Goal: Contribute content: Contribute content

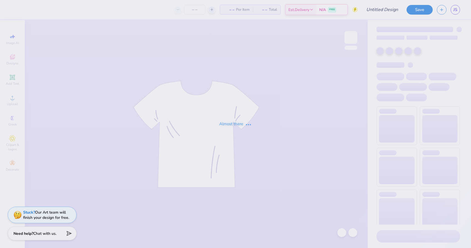
type input "30"
type input "smores"
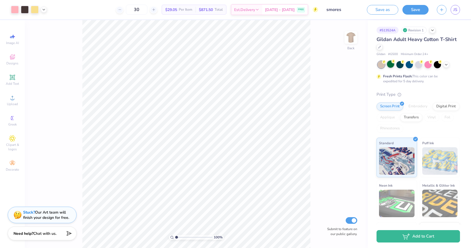
click at [392, 65] on div at bounding box center [390, 64] width 7 height 7
click at [446, 64] on icon at bounding box center [446, 64] width 4 height 4
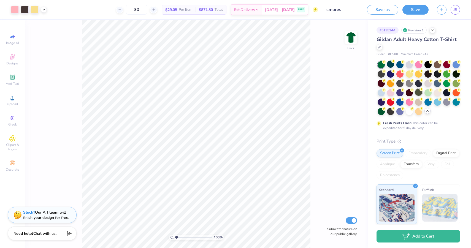
click at [419, 94] on div at bounding box center [418, 92] width 7 height 7
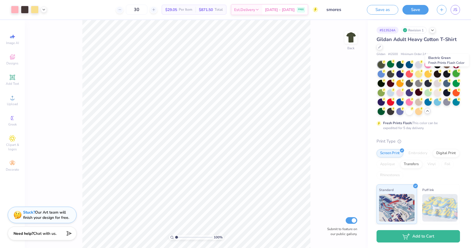
click at [455, 74] on div at bounding box center [456, 73] width 7 height 7
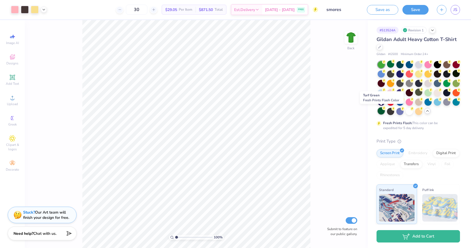
click at [381, 110] on div at bounding box center [381, 110] width 7 height 7
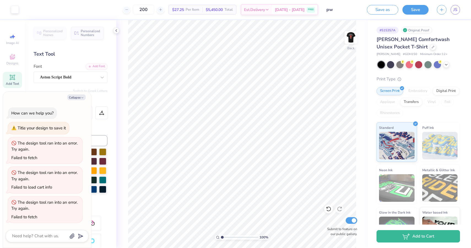
scroll to position [72, 0]
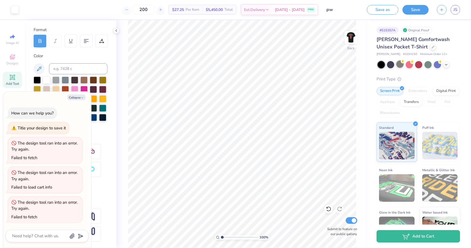
click at [399, 66] on div at bounding box center [399, 64] width 7 height 7
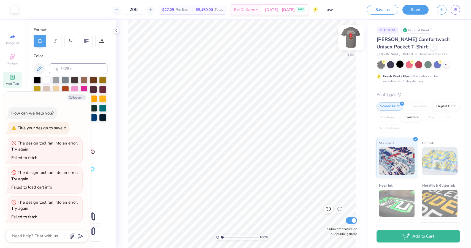
click at [349, 38] on img at bounding box center [351, 37] width 22 height 22
click at [432, 47] on icon at bounding box center [433, 46] width 3 height 3
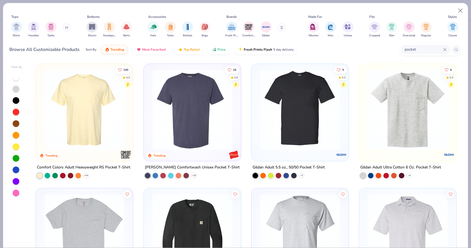
click at [74, 115] on img at bounding box center [84, 109] width 86 height 81
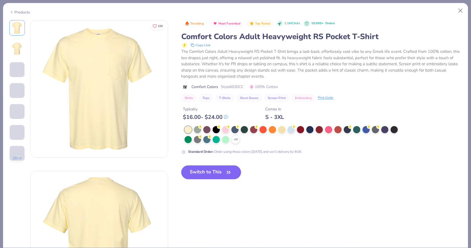
click at [209, 172] on button "Switch to This" at bounding box center [211, 173] width 60 height 14
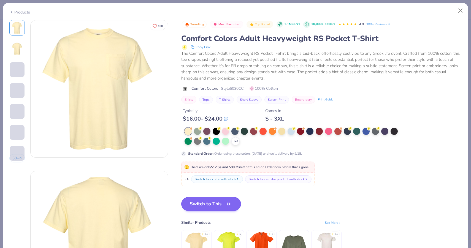
scroll to position [71, 0]
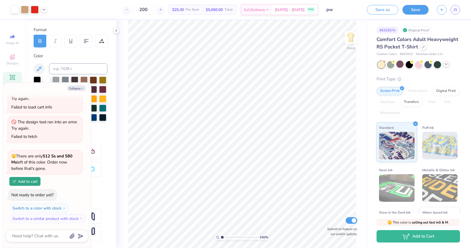
click at [445, 66] on div at bounding box center [446, 64] width 6 height 6
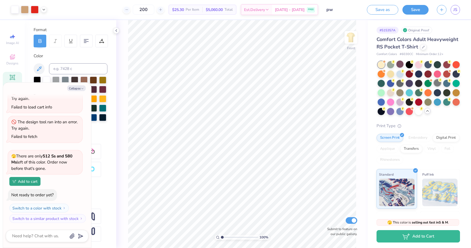
click at [437, 85] on div at bounding box center [437, 82] width 7 height 7
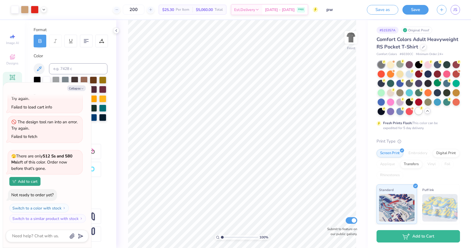
click at [418, 114] on div at bounding box center [418, 110] width 7 height 7
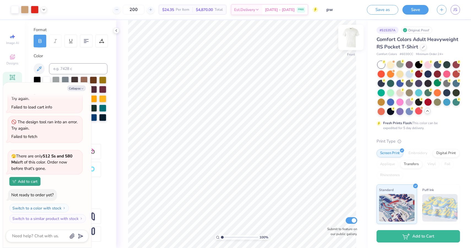
click at [356, 39] on img at bounding box center [351, 37] width 22 height 22
click at [353, 40] on img at bounding box center [351, 37] width 22 height 22
click at [352, 34] on img at bounding box center [351, 37] width 22 height 22
type textarea "x"
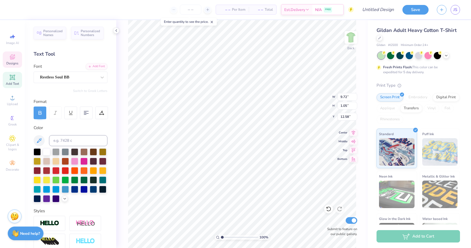
scroll to position [0, 2]
type textarea "S'mores for SeriousFun"
type input "10.22"
type input "0.79"
type input "12.99"
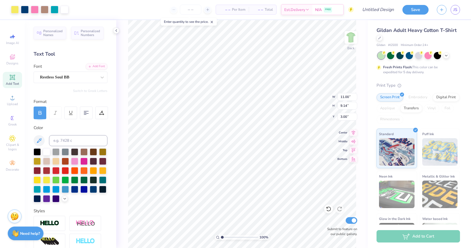
type input "3.46"
type input "10.22"
type input "0.79"
type input "2.61"
type input "3.01"
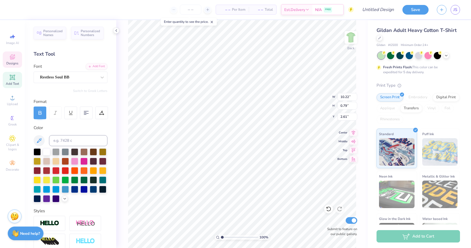
type input "1.04"
type input "13.02"
type input "4.63"
click at [259, 157] on li "Duplicate" at bounding box center [264, 155] width 43 height 11
type input "19.18"
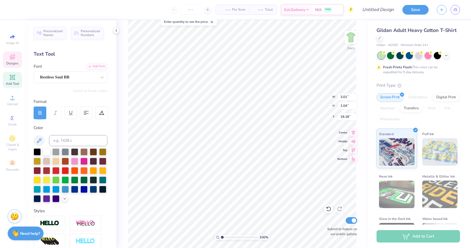
scroll to position [0, 0]
type textarea "DELTA ZETA"
type input "3.26"
type input "1.39"
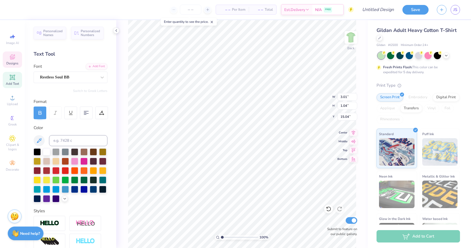
type input "0.48"
type input "14.89"
type input "3.43"
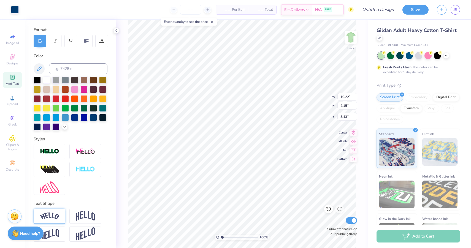
click at [57, 217] on img at bounding box center [49, 216] width 19 height 7
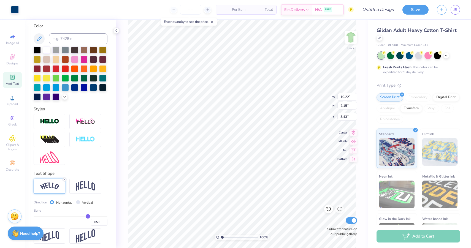
scroll to position [104, 0]
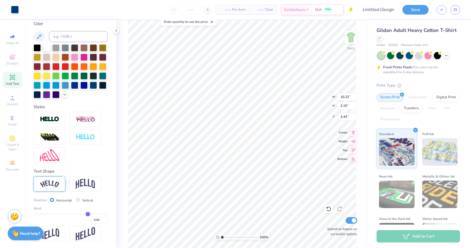
click at [87, 212] on div "Bend 0.50" at bounding box center [71, 215] width 74 height 18
type input "0.47"
type input "0.41"
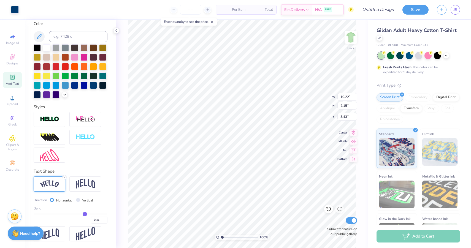
type input "0.32"
type input "0.22"
type input "0.11"
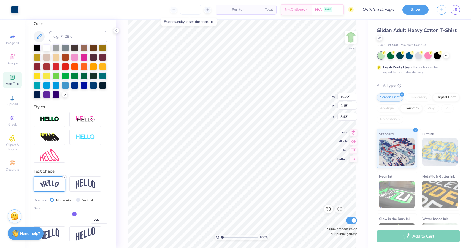
type input "0.11"
type input "0.01"
type input "-0.05"
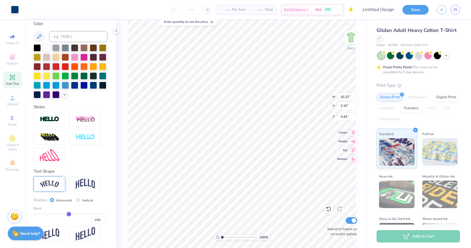
type input "-0.09"
type input "-0.12"
type input "-0.14"
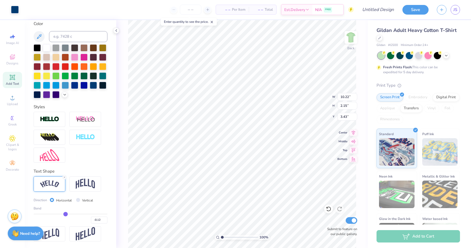
type input "-0.14"
type input "-0.16"
type input "-0.18"
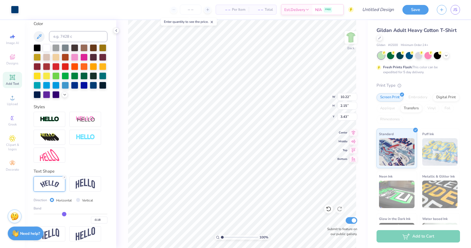
type input "-0.22"
type input "-0.25"
type input "-0.29"
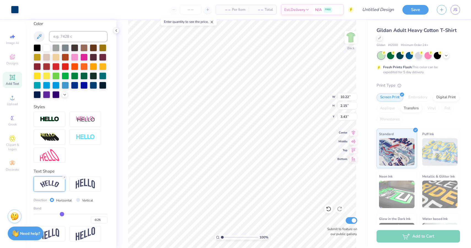
type input "-0.29"
type input "-0.33"
type input "-0.36"
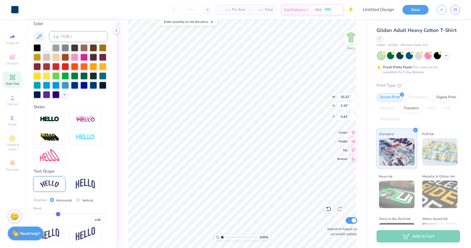
type input "-0.39"
type input "-0.4"
type input "-0.40"
type input "-0.41"
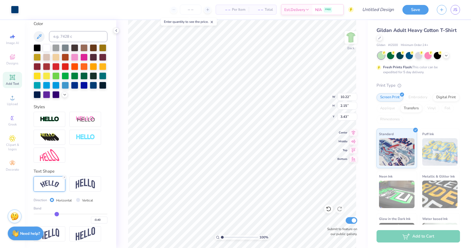
type input "-0.41"
type input "-0.4"
type input "-0.40"
type input "-0.39"
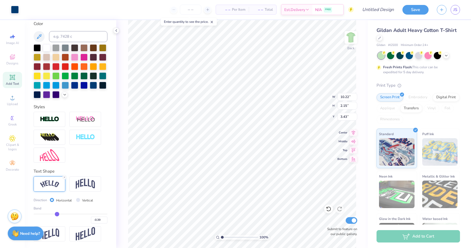
type input "-0.38"
type input "-0.37"
type input "-0.36"
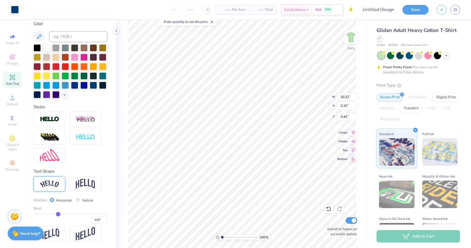
type input "-0.36"
type input "-0.34"
type input "-0.3"
type input "-0.30"
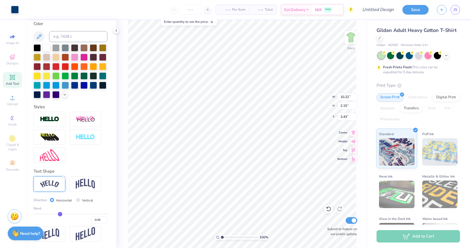
type input "-0.23"
type input "-0.14"
type input "-0.05"
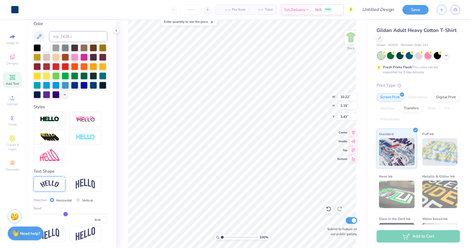
type input "-0.05"
type input "0.04"
type input "0.12"
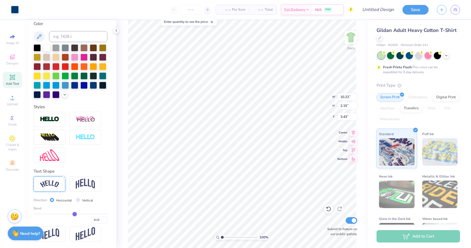
type input "0.18"
type input "0.23"
type input "0.27"
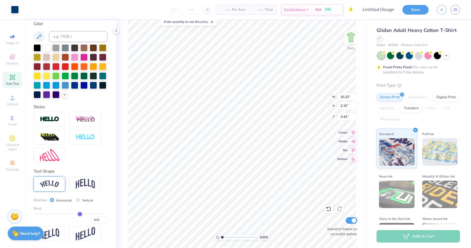
type input "0.27"
type input "0.3"
type input "0.30"
type input "0.34"
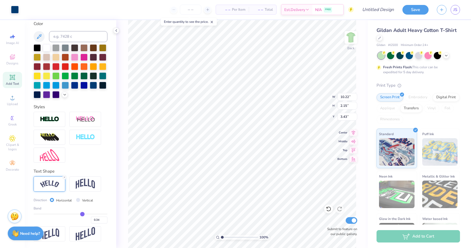
type input "0.38"
type input "0.41"
type input "0.44"
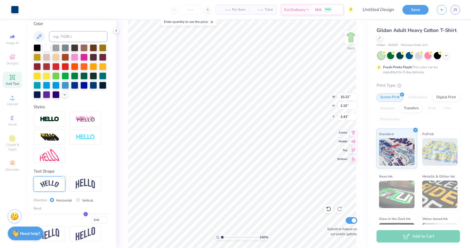
type input "0.44"
type input "0.46"
type input "0.48"
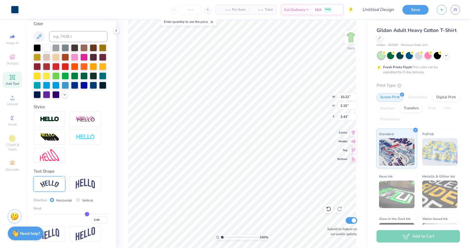
type input "0.49"
type input "0.5"
type input "0.50"
type input "0.51"
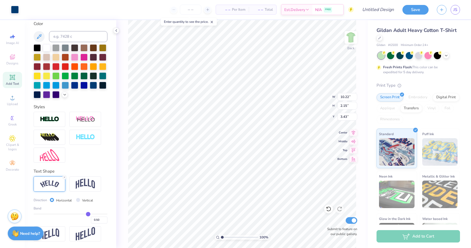
type input "0.51"
type input "0.52"
type input "0.54"
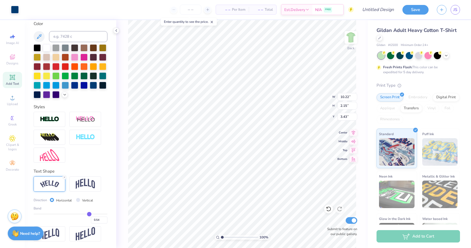
type input "0.56"
type input "0.57"
type input "0.59"
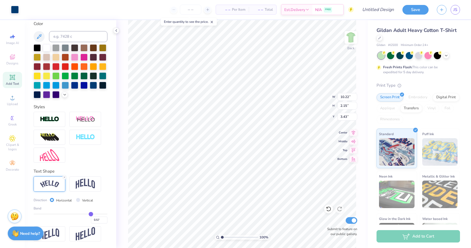
type input "0.59"
type input "0.6"
type input "0.60"
drag, startPoint x: 88, startPoint y: 212, endPoint x: 91, endPoint y: 214, distance: 3.5
click at [91, 214] on input "range" at bounding box center [71, 214] width 74 height 1
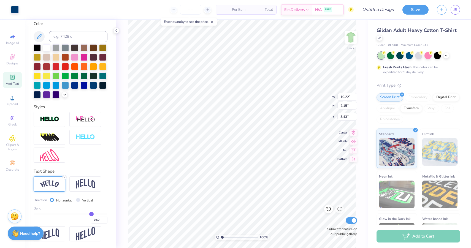
type input "0.61"
type input "0.63"
type input "0.64"
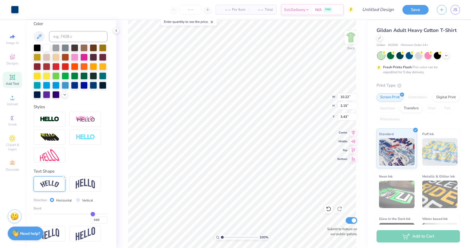
type input "0.64"
type input "0.66"
type input "0.68"
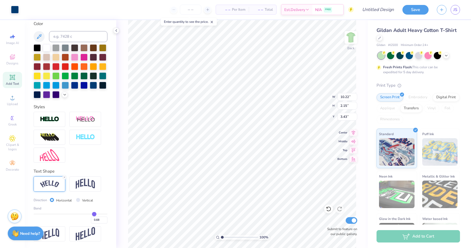
type input "0.7"
type input "0.70"
type input "0.71"
drag, startPoint x: 91, startPoint y: 214, endPoint x: 95, endPoint y: 214, distance: 3.9
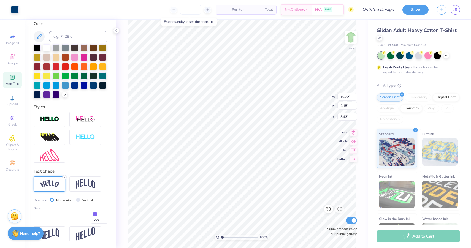
click at [95, 214] on input "range" at bounding box center [71, 214] width 74 height 1
type input "0.67"
type input "0.66"
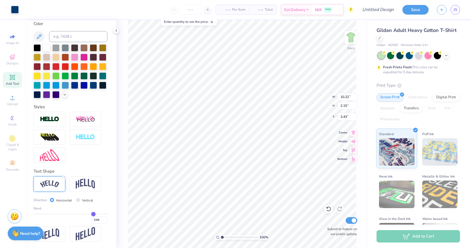
type input "0.64"
type input "0.61"
type input "0.56"
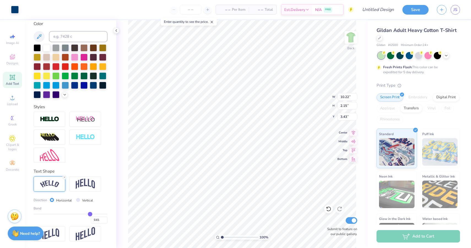
type input "0.56"
type input "0.51"
type input "0.48"
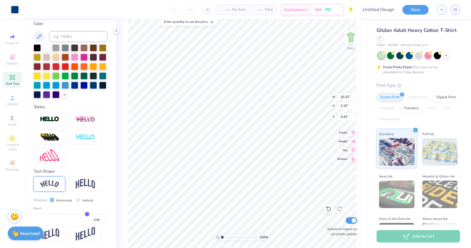
type input "0.45"
type input "0.44"
drag, startPoint x: 94, startPoint y: 215, endPoint x: 85, endPoint y: 215, distance: 8.3
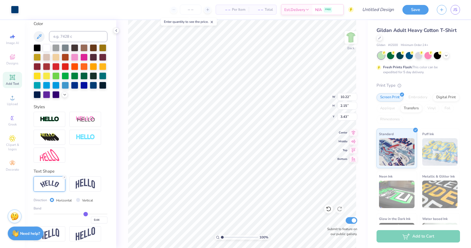
type input "0.44"
click at [86, 215] on input "range" at bounding box center [71, 214] width 74 height 1
click at [88, 231] on img at bounding box center [85, 234] width 19 height 14
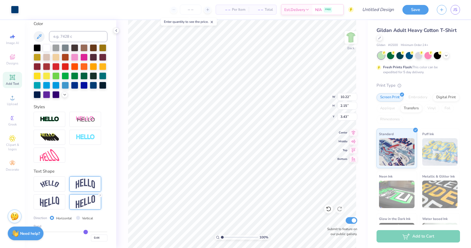
click at [79, 183] on img at bounding box center [85, 184] width 19 height 10
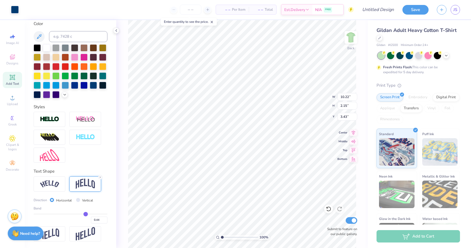
type input "0.42"
type input "0.39"
type input "0.36"
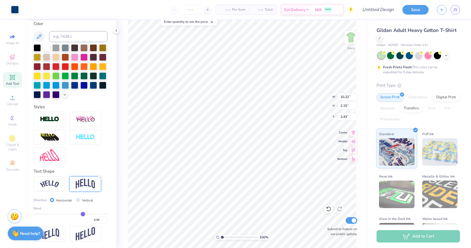
type input "0.36"
type input "0.33"
type input "0.3"
type input "0.30"
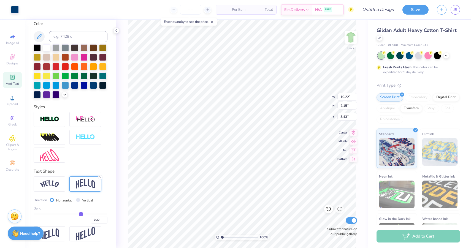
type input "0.27"
type input "0.25"
drag, startPoint x: 86, startPoint y: 214, endPoint x: 79, endPoint y: 214, distance: 7.2
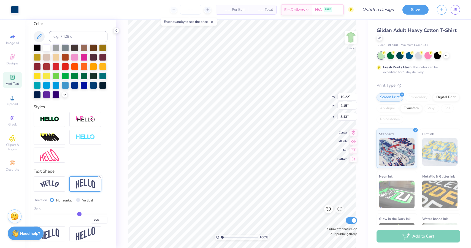
click at [79, 214] on input "range" at bounding box center [71, 214] width 74 height 1
drag, startPoint x: 79, startPoint y: 214, endPoint x: 85, endPoint y: 214, distance: 6.9
type input "0.42"
click at [85, 214] on input "range" at bounding box center [71, 214] width 74 height 1
type input "0.42"
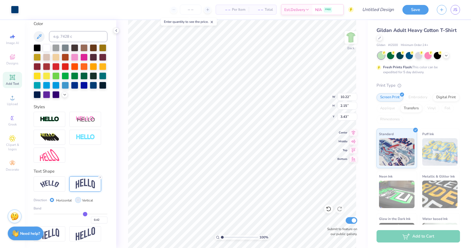
click at [77, 198] on input "Vertical" at bounding box center [78, 200] width 4 height 4
radio input "true"
click at [59, 200] on label "Horizontal" at bounding box center [64, 200] width 16 height 5
click at [54, 200] on input "Horizontal" at bounding box center [52, 200] width 4 height 4
radio input "true"
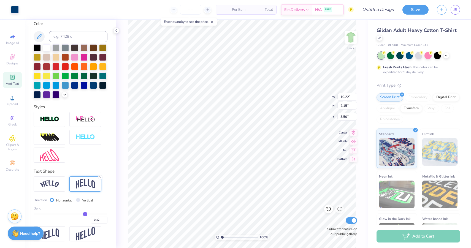
type input "3.50"
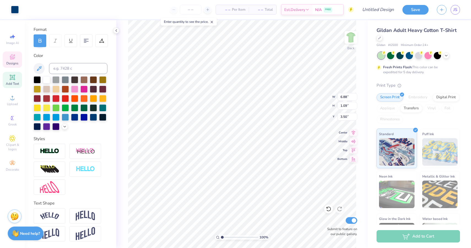
scroll to position [72, 0]
click at [57, 216] on img at bounding box center [49, 216] width 19 height 7
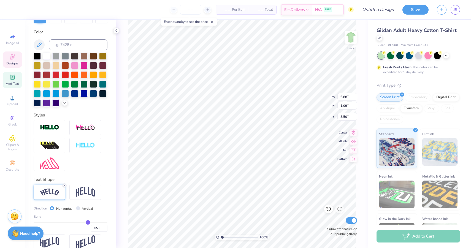
scroll to position [104, 0]
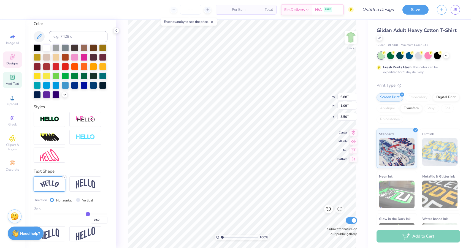
type input "0.46"
type input "0.45"
type input "0.43"
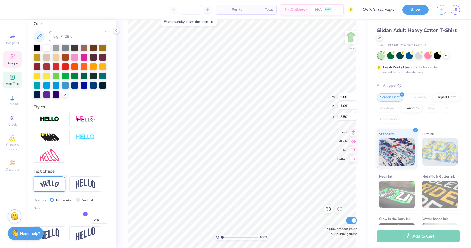
type input "0.43"
type input "0.42"
type input "0.4"
type input "0.40"
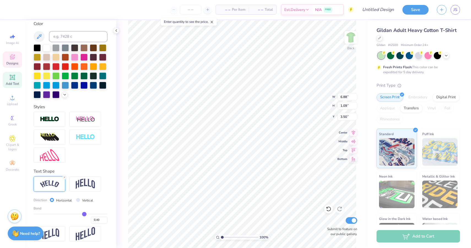
type input "0.38"
type input "0.37"
type input "0.35"
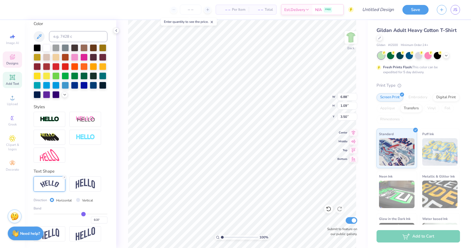
type input "0.35"
type input "0.34"
type input "0.33"
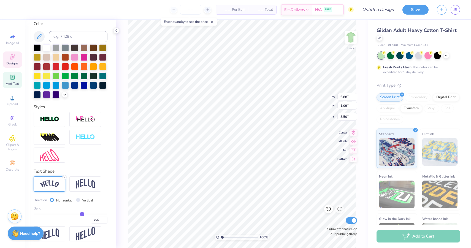
type input "0.32"
type input "0.31"
drag, startPoint x: 86, startPoint y: 215, endPoint x: 81, endPoint y: 215, distance: 5.2
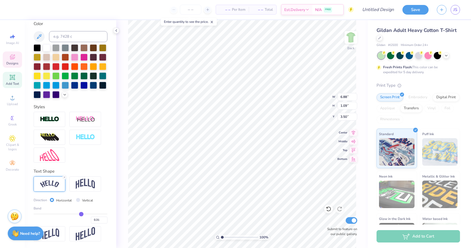
click at [81, 215] on input "range" at bounding box center [71, 214] width 74 height 1
type input "0.27"
type input "0.28"
drag, startPoint x: 80, startPoint y: 215, endPoint x: 85, endPoint y: 215, distance: 5.2
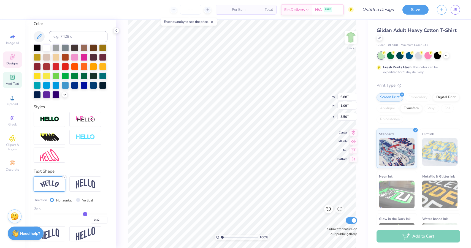
click at [85, 215] on input "range" at bounding box center [71, 214] width 74 height 1
click at [121, 190] on div "100 % Back W 6.88 6.88 " H 1.09 1.09 " Y 3.50 3.50 " Center Middle Top Bottom S…" at bounding box center [242, 134] width 252 height 228
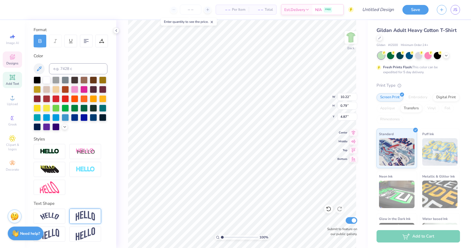
click at [84, 217] on img at bounding box center [85, 216] width 19 height 10
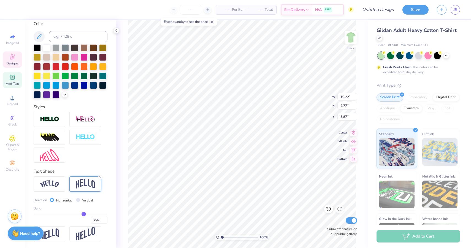
drag, startPoint x: 87, startPoint y: 214, endPoint x: 83, endPoint y: 215, distance: 4.0
click at [83, 215] on input "range" at bounding box center [71, 214] width 74 height 1
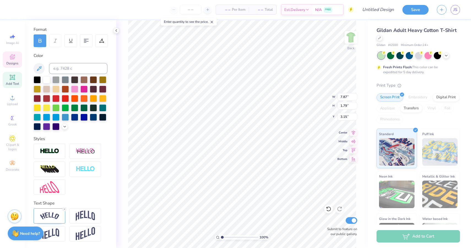
scroll to position [72, 0]
click at [100, 208] on icon at bounding box center [100, 209] width 3 height 3
click at [76, 215] on img at bounding box center [85, 216] width 19 height 10
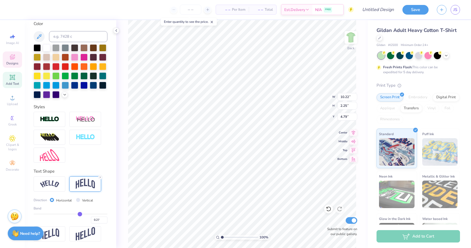
drag, startPoint x: 84, startPoint y: 213, endPoint x: 80, endPoint y: 213, distance: 3.9
click at [80, 214] on input "range" at bounding box center [71, 214] width 74 height 1
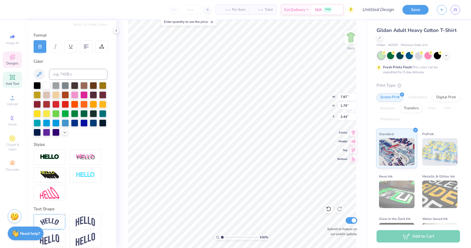
scroll to position [72, 0]
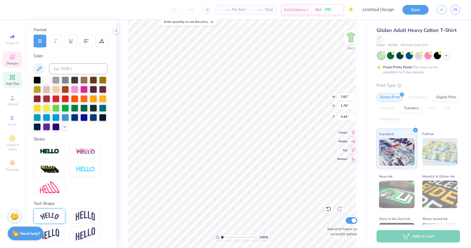
click at [52, 220] on div at bounding box center [50, 216] width 32 height 15
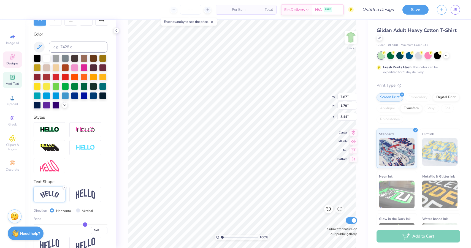
scroll to position [101, 0]
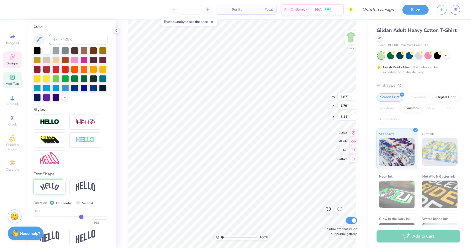
click at [81, 217] on input "range" at bounding box center [71, 217] width 74 height 1
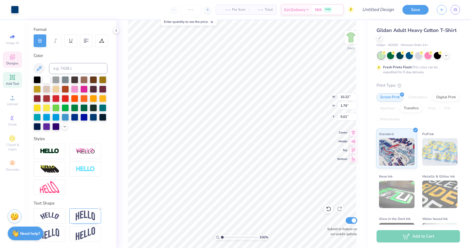
scroll to position [72, 0]
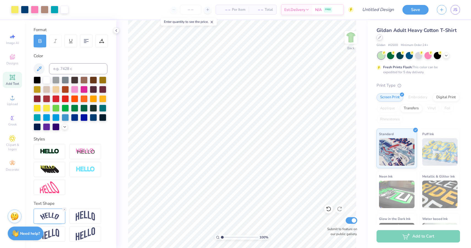
click at [378, 37] on div at bounding box center [380, 37] width 6 height 6
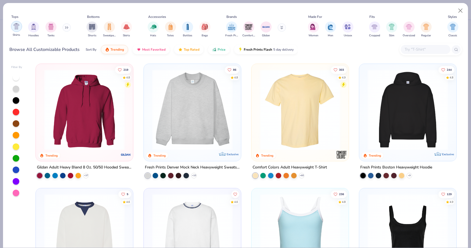
click at [19, 26] on img "filter for Shirts" at bounding box center [16, 26] width 6 height 6
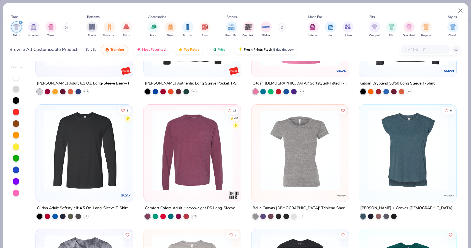
scroll to position [2172, 0]
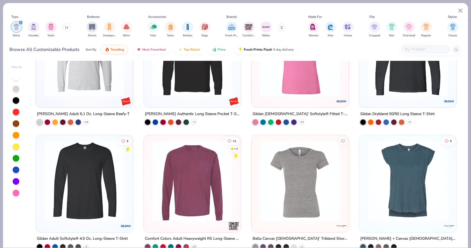
click at [382, 176] on img at bounding box center [408, 181] width 86 height 81
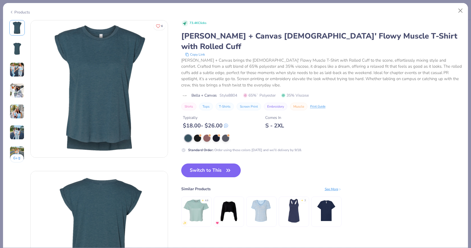
click at [236, 148] on div "Standard Order : Order using these colors today and we’ll delivery by 9/18." at bounding box center [245, 150] width 114 height 5
click at [225, 164] on button "Switch to This" at bounding box center [211, 171] width 60 height 14
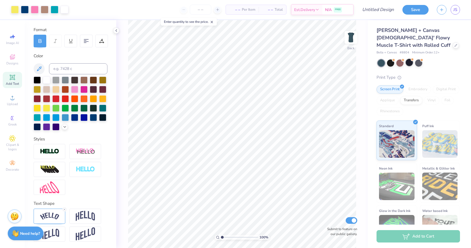
click at [408, 59] on div at bounding box center [409, 62] width 7 height 7
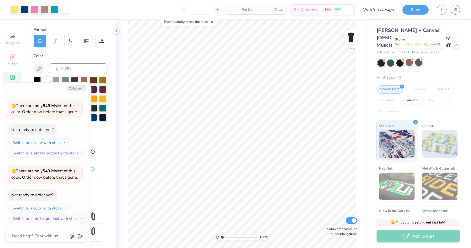
click at [418, 59] on div at bounding box center [418, 62] width 7 height 7
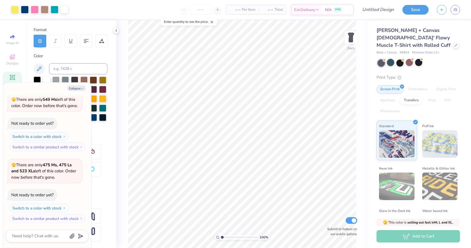
click at [388, 59] on div at bounding box center [390, 62] width 7 height 7
click at [124, 84] on div "100 % Back Submit to feature on our public gallery." at bounding box center [242, 134] width 252 height 228
click at [101, 143] on div "Styles" at bounding box center [71, 165] width 74 height 59
click at [389, 59] on div at bounding box center [390, 62] width 7 height 7
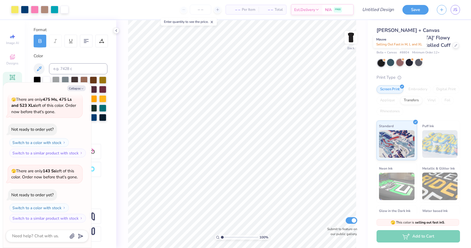
click at [398, 59] on div at bounding box center [399, 62] width 7 height 7
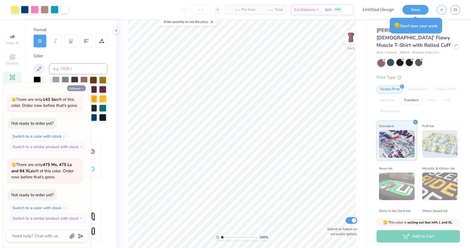
click at [78, 87] on button "Collapse" at bounding box center [76, 88] width 18 height 6
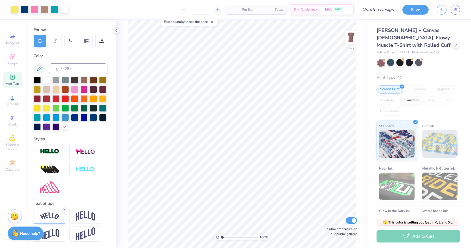
click at [214, 21] on icon at bounding box center [212, 22] width 4 height 4
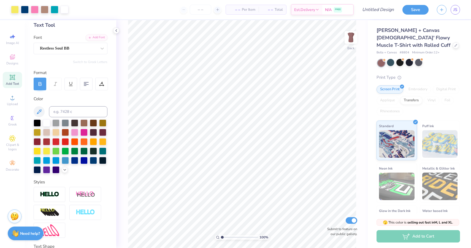
scroll to position [72, 0]
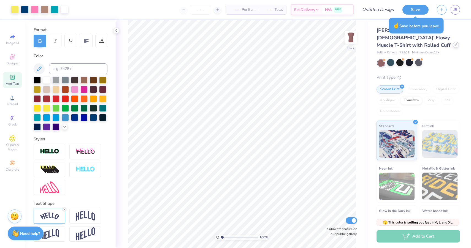
click at [454, 42] on div at bounding box center [456, 45] width 6 height 6
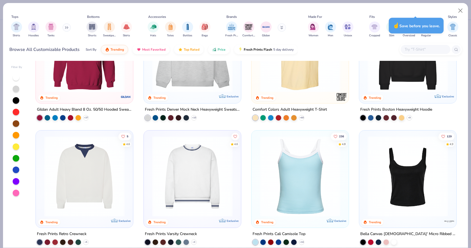
scroll to position [60, 0]
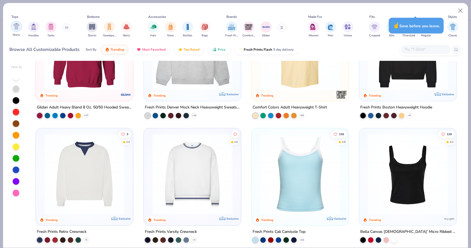
click at [20, 26] on div "filter for Shirts" at bounding box center [16, 26] width 11 height 11
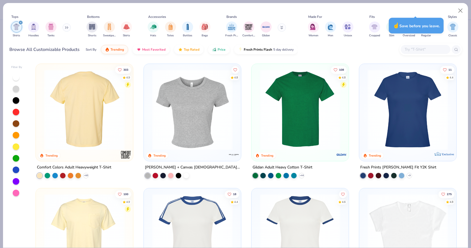
click at [84, 139] on img at bounding box center [84, 109] width 86 height 81
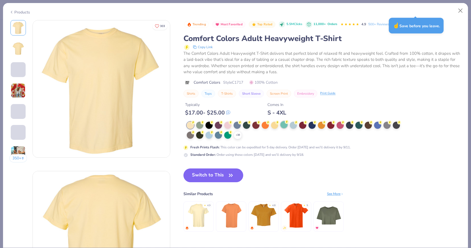
click at [286, 125] on div at bounding box center [283, 124] width 7 height 7
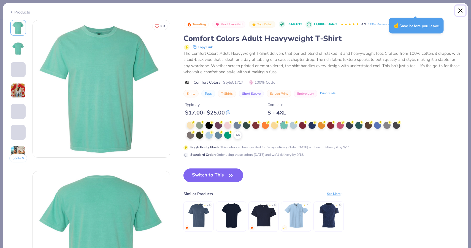
click at [460, 12] on button "Close" at bounding box center [460, 11] width 10 height 10
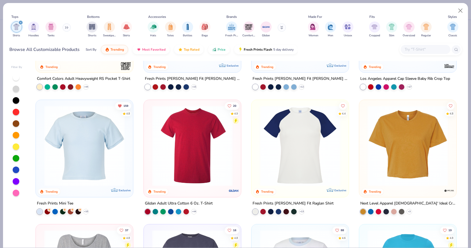
scroll to position [215, 0]
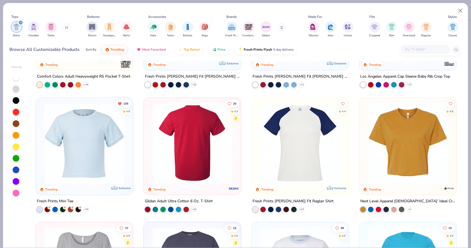
click at [149, 173] on img at bounding box center [106, 143] width 86 height 81
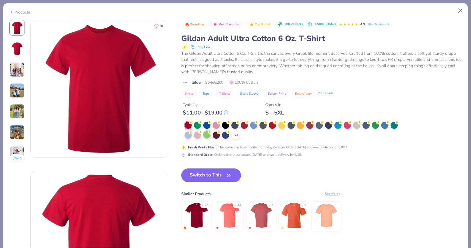
click at [203, 135] on div at bounding box center [206, 134] width 7 height 7
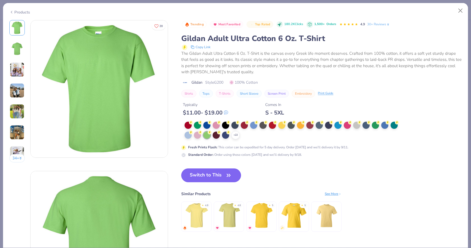
click at [215, 181] on button "Switch to This" at bounding box center [211, 176] width 60 height 14
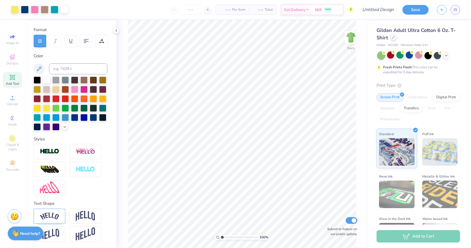
click at [393, 39] on div at bounding box center [393, 37] width 6 height 6
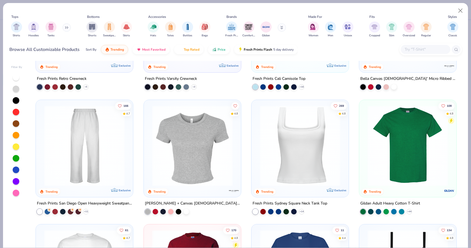
scroll to position [231, 0]
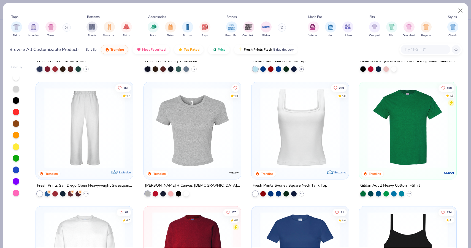
click at [378, 164] on img at bounding box center [408, 127] width 86 height 81
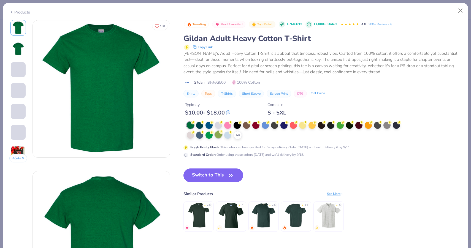
click at [217, 136] on div at bounding box center [218, 134] width 7 height 7
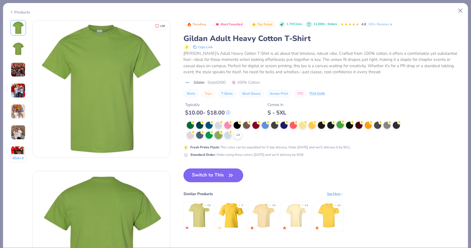
click at [340, 125] on div at bounding box center [340, 124] width 7 height 7
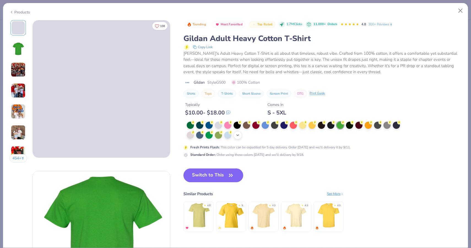
click at [238, 137] on icon at bounding box center [238, 135] width 4 height 4
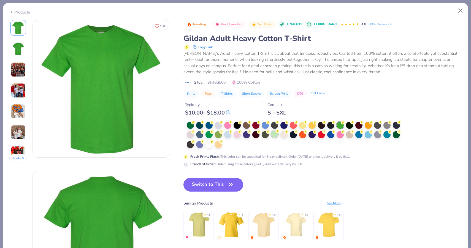
click at [275, 137] on div at bounding box center [274, 134] width 7 height 7
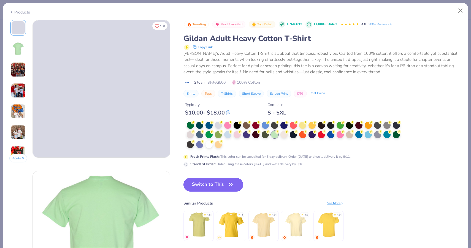
click at [215, 184] on button "Switch to This" at bounding box center [214, 185] width 60 height 14
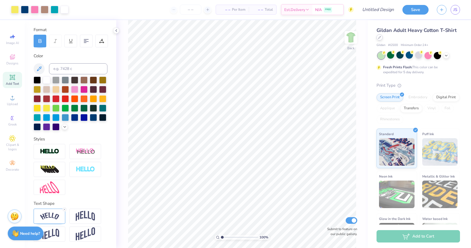
click at [379, 39] on div at bounding box center [380, 37] width 6 height 6
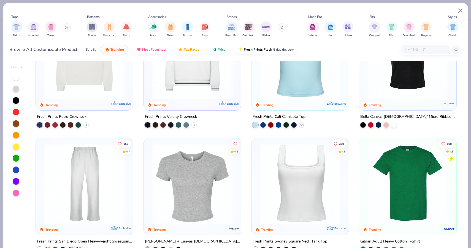
scroll to position [168, 0]
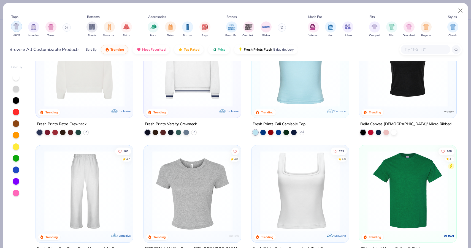
click at [19, 29] on img "filter for Shirts" at bounding box center [16, 26] width 6 height 6
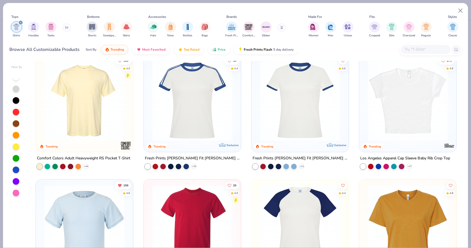
scroll to position [134, 0]
click at [300, 167] on icon at bounding box center [302, 166] width 4 height 4
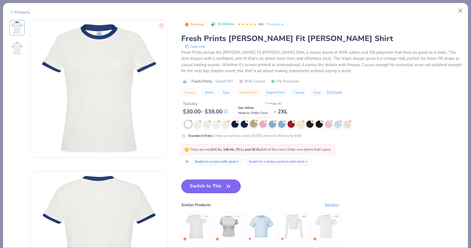
click at [252, 126] on div at bounding box center [253, 123] width 7 height 7
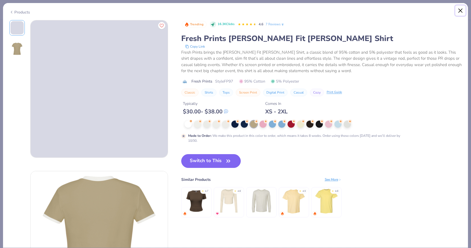
click at [461, 10] on button "Close" at bounding box center [460, 11] width 10 height 10
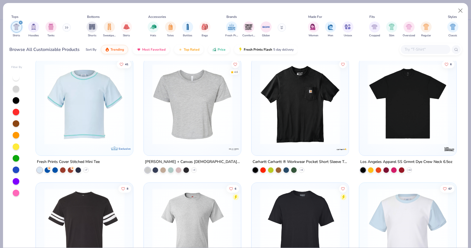
scroll to position [1003, 0]
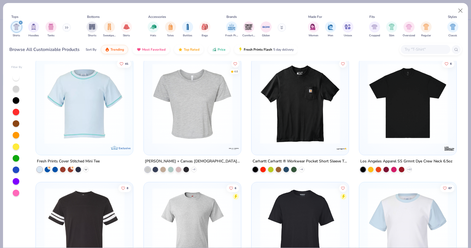
click at [88, 168] on icon at bounding box center [86, 170] width 4 height 4
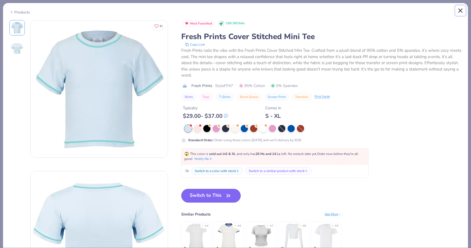
click at [460, 12] on button "Close" at bounding box center [460, 11] width 10 height 10
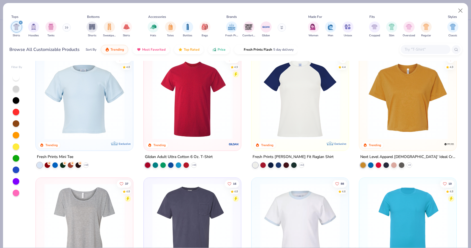
scroll to position [192, 0]
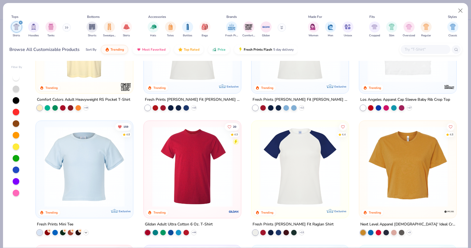
click at [87, 231] on icon at bounding box center [86, 233] width 4 height 4
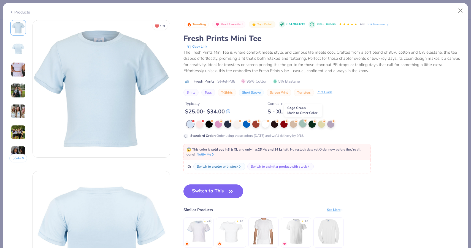
click at [304, 125] on div at bounding box center [302, 123] width 7 height 7
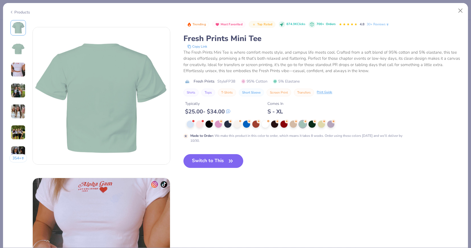
click at [18, 90] on img at bounding box center [18, 90] width 15 height 15
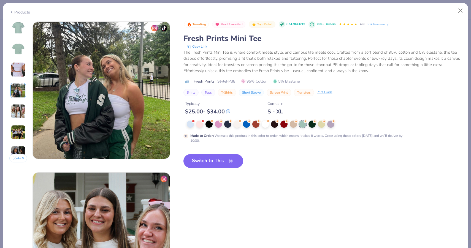
scroll to position [453, 0]
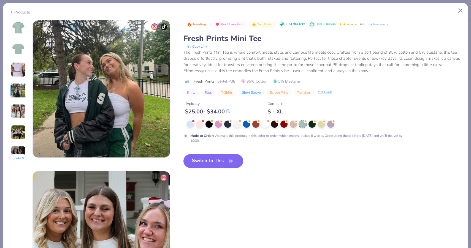
click at [14, 103] on div "354 +" at bounding box center [18, 93] width 18 height 147
click at [15, 110] on img at bounding box center [18, 111] width 15 height 15
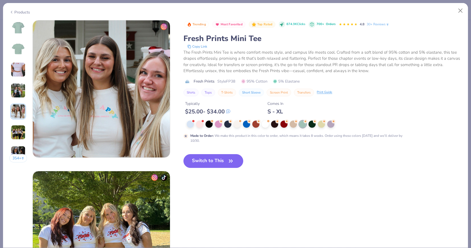
click at [19, 133] on img at bounding box center [18, 132] width 15 height 15
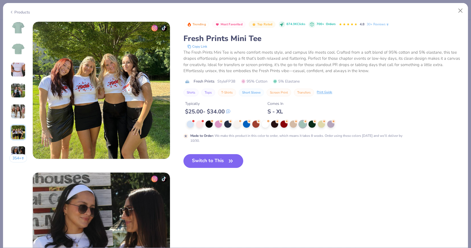
scroll to position [755, 0]
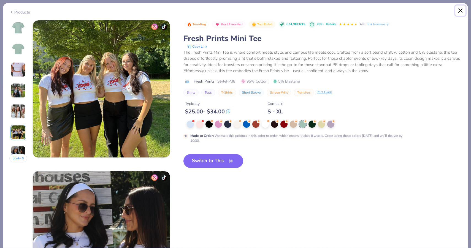
click at [459, 8] on button "Close" at bounding box center [460, 11] width 10 height 10
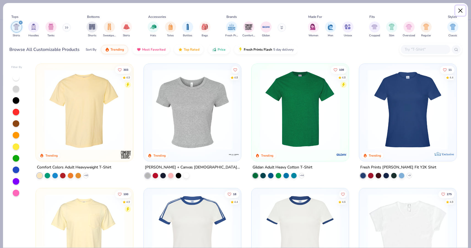
click at [460, 9] on button "Close" at bounding box center [460, 11] width 10 height 10
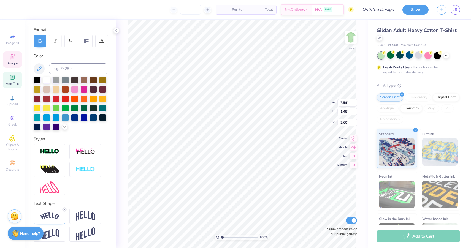
scroll to position [52, 0]
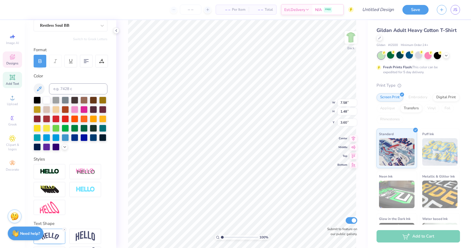
click at [41, 59] on icon at bounding box center [39, 61] width 5 height 5
click at [42, 63] on icon at bounding box center [39, 61] width 5 height 5
click at [194, 11] on input "number" at bounding box center [190, 10] width 21 height 10
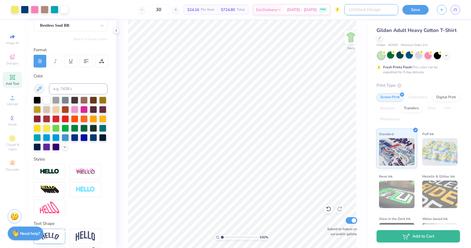
click at [370, 9] on input "Design Title" at bounding box center [371, 9] width 54 height 11
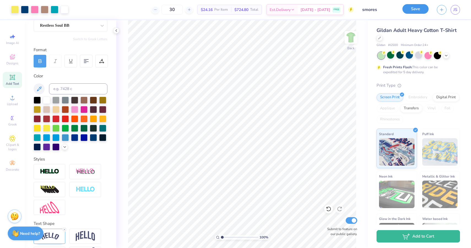
click at [412, 11] on button "Save" at bounding box center [416, 9] width 26 height 10
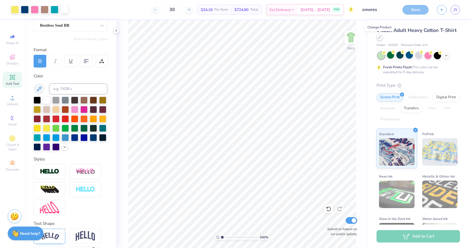
click at [379, 36] on icon at bounding box center [379, 37] width 3 height 3
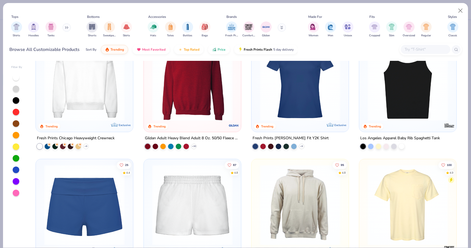
scroll to position [401, 0]
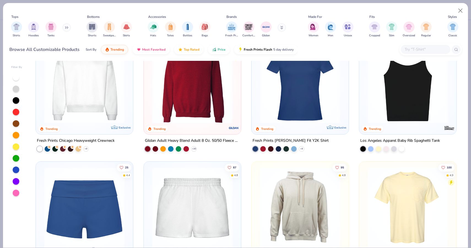
click at [193, 118] on img at bounding box center [192, 83] width 86 height 81
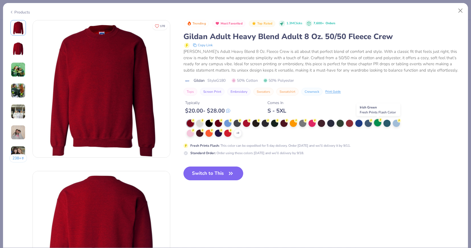
click at [377, 125] on div at bounding box center [377, 122] width 7 height 7
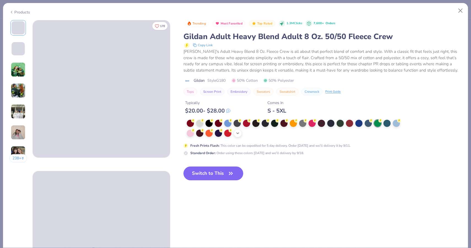
click at [238, 133] on icon at bounding box center [238, 133] width 4 height 4
click at [191, 133] on div at bounding box center [190, 132] width 7 height 7
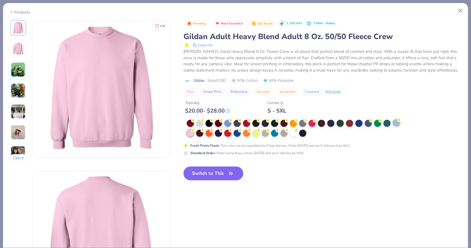
click at [396, 124] on div at bounding box center [396, 122] width 7 height 7
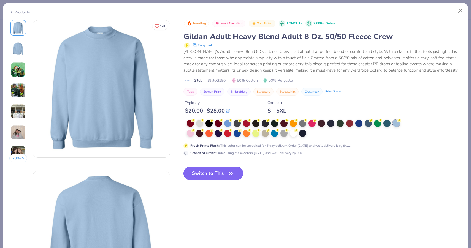
click at [234, 173] on icon "button" at bounding box center [231, 174] width 8 height 8
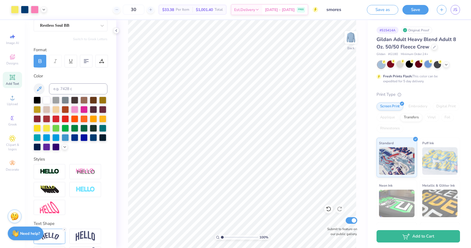
click at [428, 66] on div at bounding box center [428, 64] width 7 height 7
click at [445, 64] on icon at bounding box center [446, 64] width 4 height 4
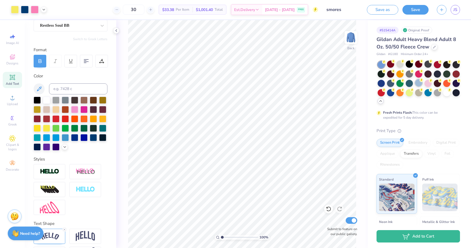
click at [420, 84] on div at bounding box center [418, 82] width 7 height 7
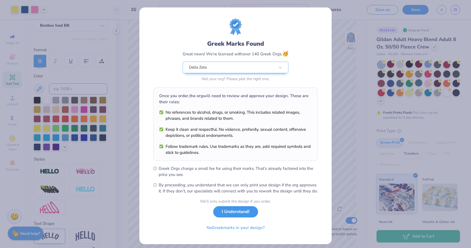
click at [230, 218] on button "I Understand!" at bounding box center [235, 211] width 45 height 11
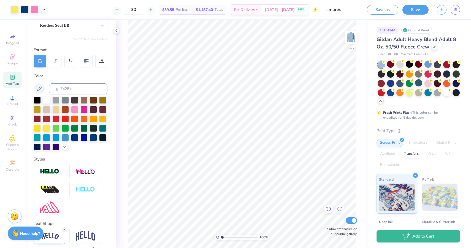
click at [328, 210] on icon at bounding box center [329, 209] width 6 height 6
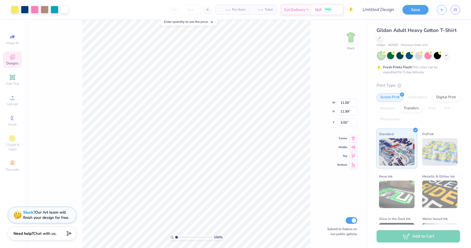
type input "8.34"
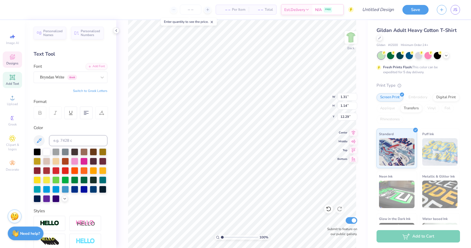
type textarea "SF"
type input "9.72"
type input "1.05"
type input "17.92"
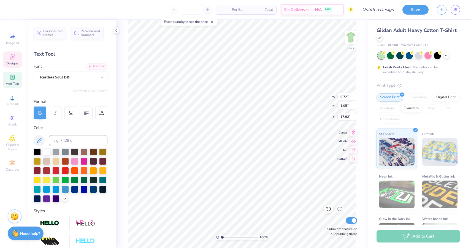
type textarea "S'mores for SeriousFun!"
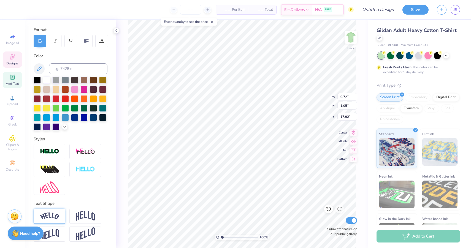
click at [52, 219] on img at bounding box center [49, 216] width 19 height 7
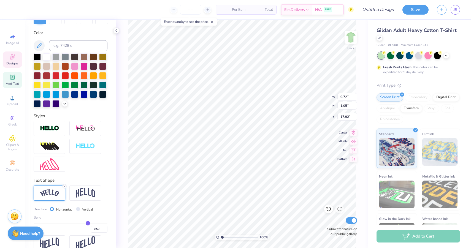
scroll to position [104, 0]
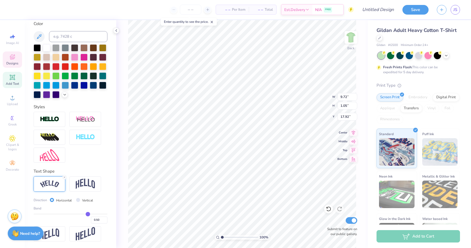
type input "0.48"
type input "0.47"
type input "0.45"
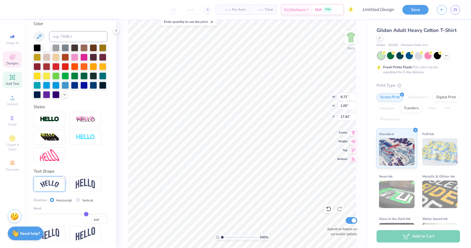
type input "0.45"
type input "0.44"
type input "0.43"
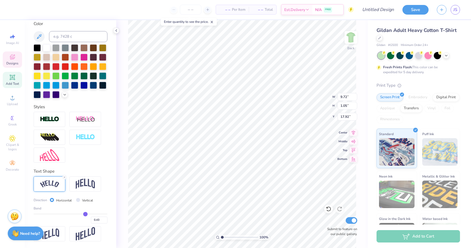
type input "0.43"
click at [85, 215] on input "range" at bounding box center [71, 214] width 74 height 1
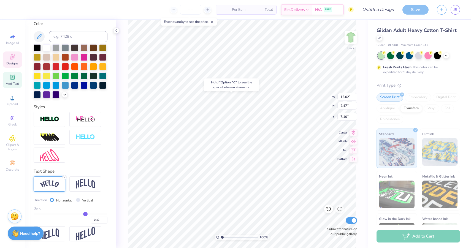
type input "7.10"
type input "12.85"
type input "2.11"
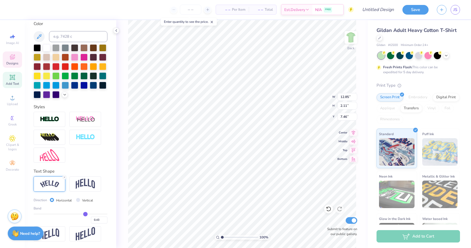
type input "7.28"
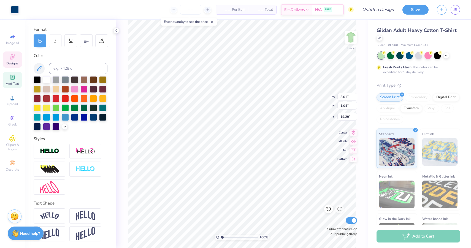
scroll to position [72, 0]
type input "12.85"
type input "2.11"
click at [270, 152] on li "Duplicate" at bounding box center [273, 150] width 43 height 11
type input "4.41"
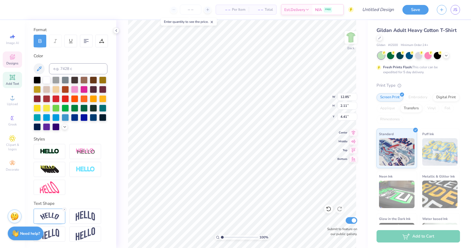
scroll to position [0, 0]
type textarea "Delta Zeta"
type input "5.71"
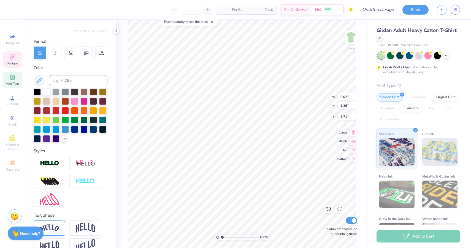
scroll to position [72, 0]
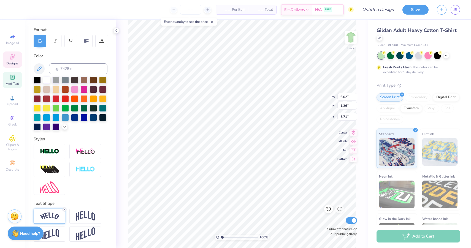
click at [56, 217] on img at bounding box center [49, 216] width 19 height 7
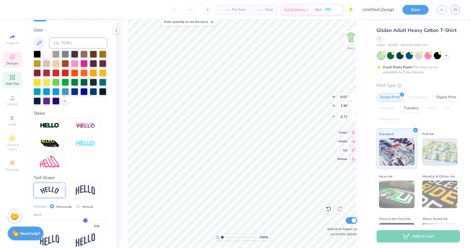
scroll to position [103, 0]
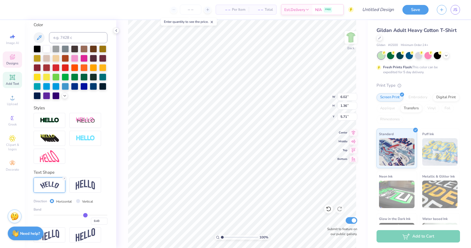
click at [85, 217] on div "0.43" at bounding box center [71, 220] width 74 height 10
type input "0.41"
type input "0.4"
type input "0.40"
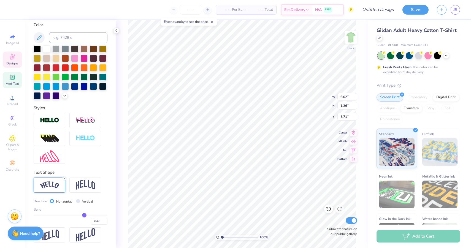
type input "0.39"
type input "0.37"
type input "0.35"
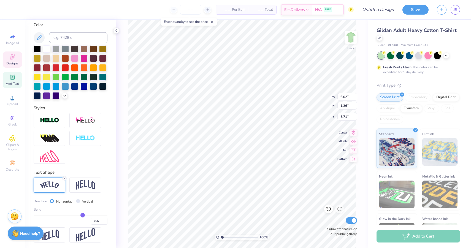
type input "0.35"
type input "0.33"
type input "0.31"
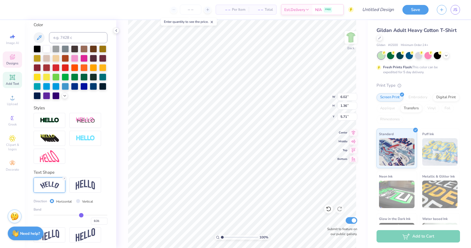
drag, startPoint x: 85, startPoint y: 216, endPoint x: 81, endPoint y: 216, distance: 3.9
type input "0.31"
click at [81, 216] on input "range" at bounding box center [71, 215] width 74 height 1
type input "3.24"
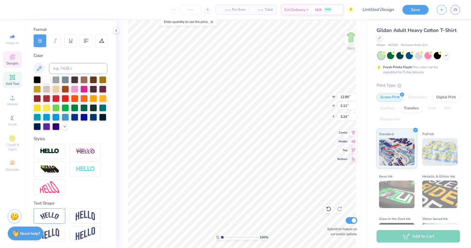
type input "12.85"
type input "2.11"
type input "4.35"
type input "5.79"
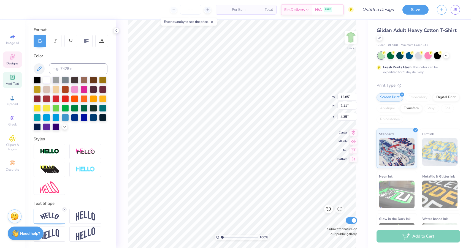
type input "1.11"
type input "3.24"
type input "9.40"
click at [328, 207] on icon at bounding box center [328, 209] width 5 height 5
type input "5.41"
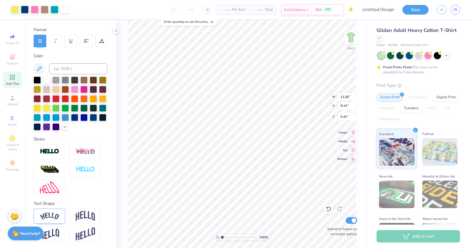
type input "3.01"
type input "1.04"
type input "19.29"
type input "1.15"
type input "0.40"
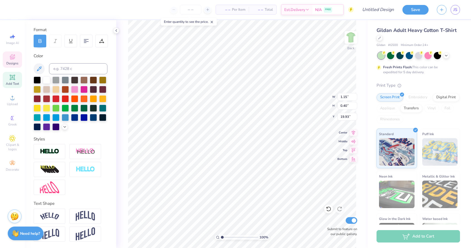
type input "13.77"
type input "6.58"
type input "1.27"
type input "3.08"
type input "3.00"
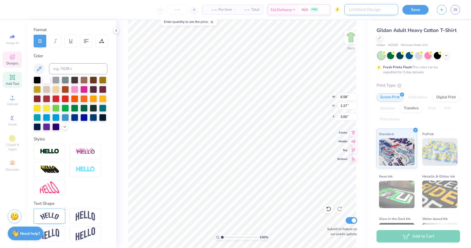
click at [376, 14] on input "Design Title" at bounding box center [371, 9] width 54 height 11
type input "smores"
click at [416, 12] on button "Save" at bounding box center [416, 9] width 26 height 10
click at [187, 10] on input "number" at bounding box center [190, 10] width 21 height 10
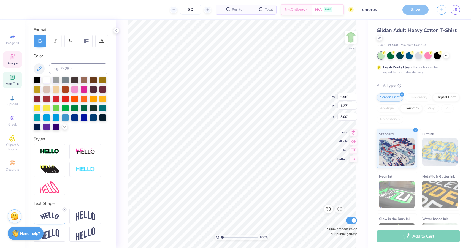
type input "30"
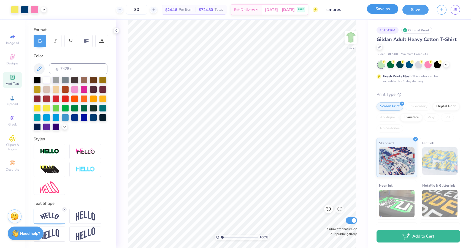
click at [390, 12] on button "Save as" at bounding box center [382, 9] width 31 height 10
